Goal: Task Accomplishment & Management: Use online tool/utility

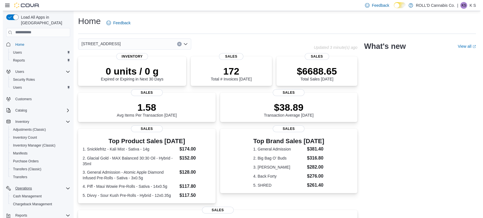
scroll to position [45, 0]
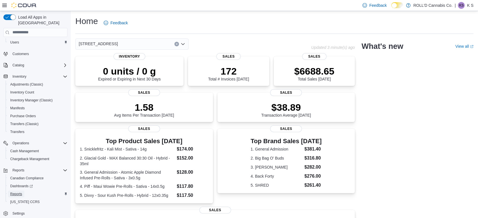
click at [19, 192] on span "Reports" at bounding box center [16, 194] width 12 height 5
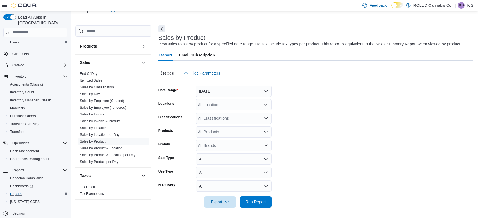
scroll to position [368, 0]
click at [116, 120] on link "Sales by Invoice & Product" at bounding box center [100, 122] width 40 height 4
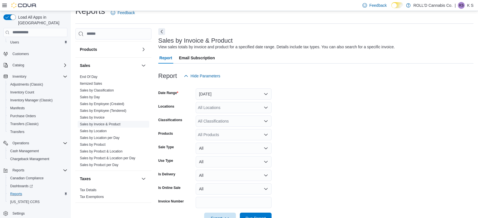
scroll to position [13, 0]
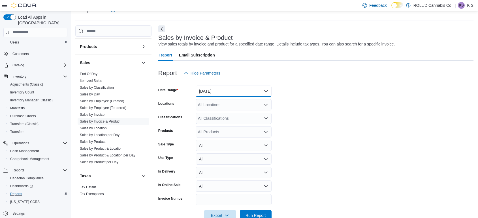
click at [213, 92] on button "Yesterday" at bounding box center [234, 91] width 76 height 11
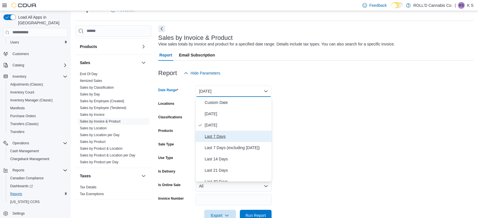
click at [215, 136] on span "Last 7 Days" at bounding box center [237, 136] width 65 height 7
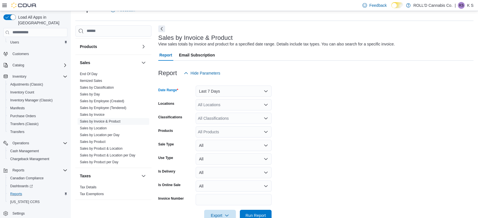
click at [208, 104] on div "All Locations" at bounding box center [234, 104] width 76 height 11
click at [326, 108] on form "Date Range Last 7 Days Locations All Locations Combo box. Selected. Combo box i…" at bounding box center [315, 150] width 315 height 143
click at [223, 135] on div "All Products" at bounding box center [234, 131] width 76 height 11
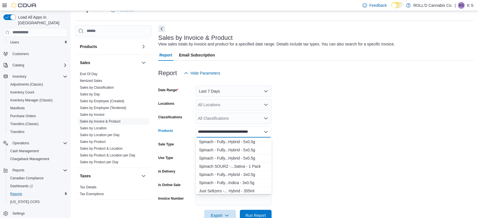
scroll to position [92, 0]
type input "**********"
click at [233, 164] on div "Spinach SOURZ -...Sativa - 1 Pack" at bounding box center [233, 165] width 69 height 6
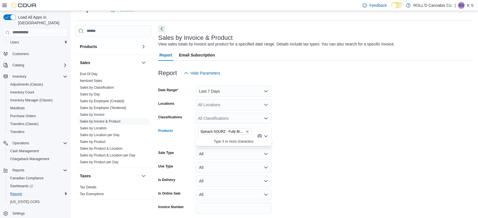
scroll to position [0, 0]
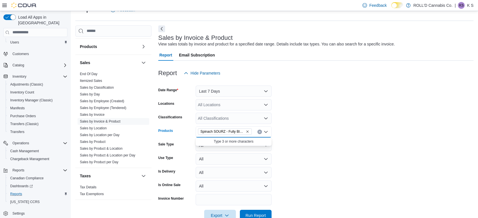
click at [308, 170] on form "Date Range Last 7 Days Locations All Locations Classifications All Classificati…" at bounding box center [315, 150] width 315 height 143
click at [267, 212] on span "Run Report" at bounding box center [255, 215] width 25 height 11
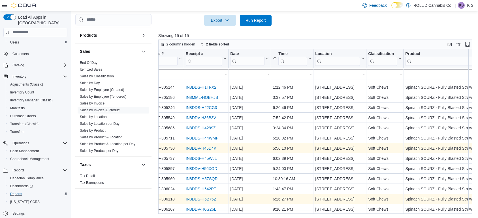
scroll to position [18, 13]
click at [192, 198] on link "IN8DDS-H6B752" at bounding box center [201, 199] width 30 height 5
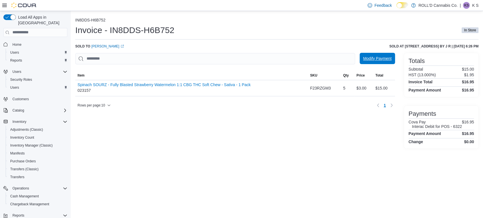
click at [385, 57] on span "Modify Payment" at bounding box center [377, 59] width 28 height 6
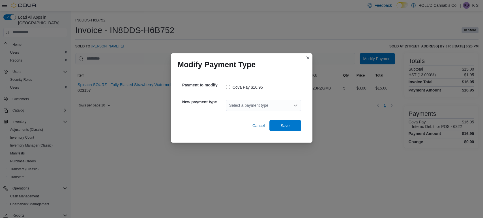
click at [271, 106] on div "Select a payment type" at bounding box center [263, 105] width 75 height 11
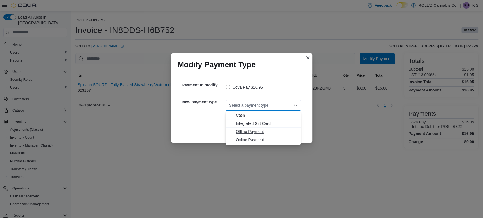
click at [251, 131] on span "Offline Payment" at bounding box center [267, 132] width 62 height 6
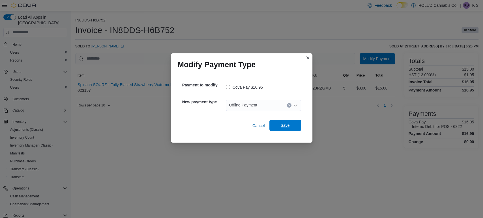
click at [289, 122] on span "Save" at bounding box center [285, 125] width 25 height 11
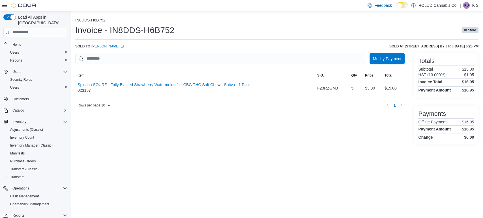
scroll to position [45, 0]
